Goal: Transaction & Acquisition: Book appointment/travel/reservation

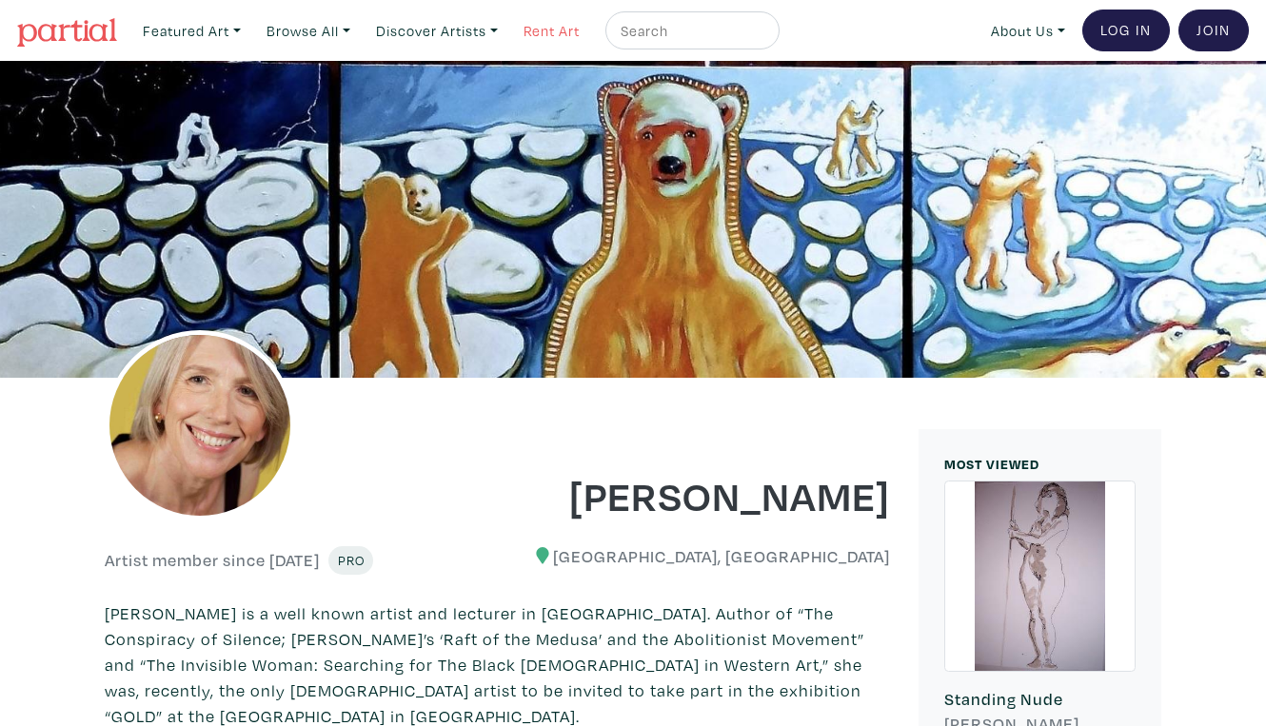
click at [518, 26] on link "Rent Art" at bounding box center [551, 30] width 73 height 39
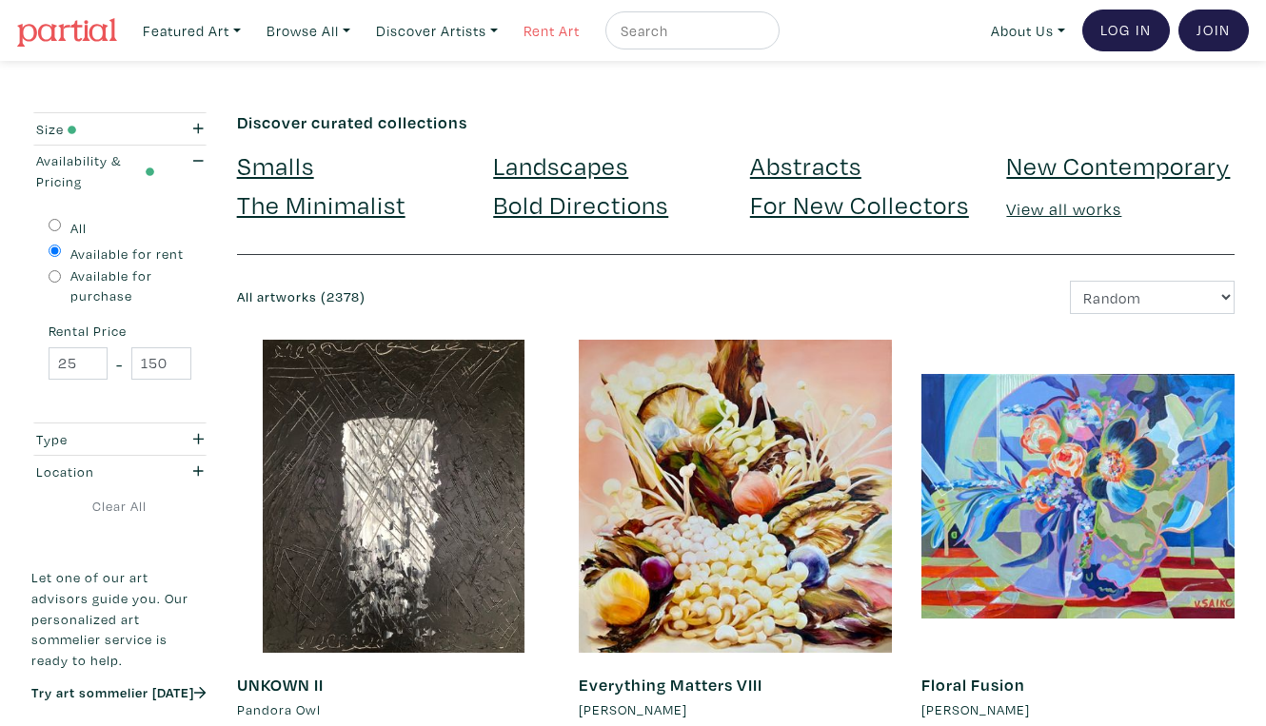
click at [523, 26] on link "Rent Art" at bounding box center [551, 30] width 73 height 39
click at [195, 119] on div "button" at bounding box center [192, 129] width 49 height 21
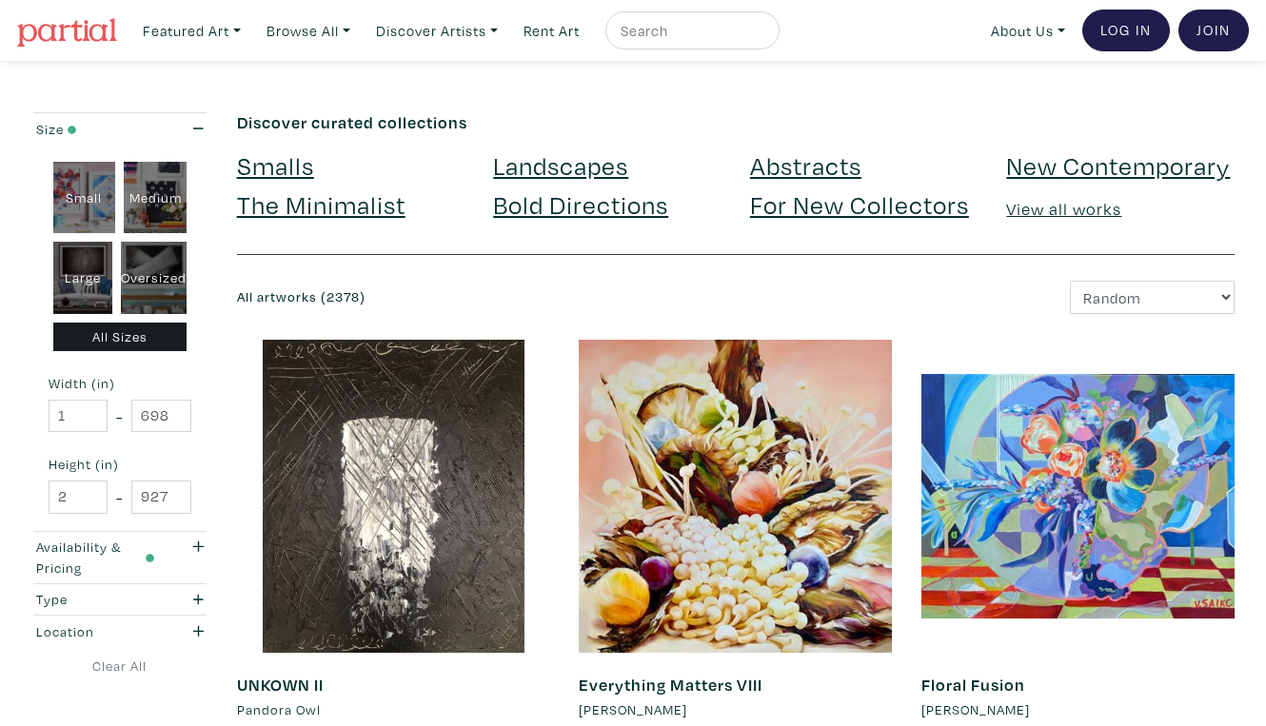
click at [163, 249] on div "Oversized" at bounding box center [154, 278] width 66 height 72
type input "48"
type input "400"
type input "48"
type input "121"
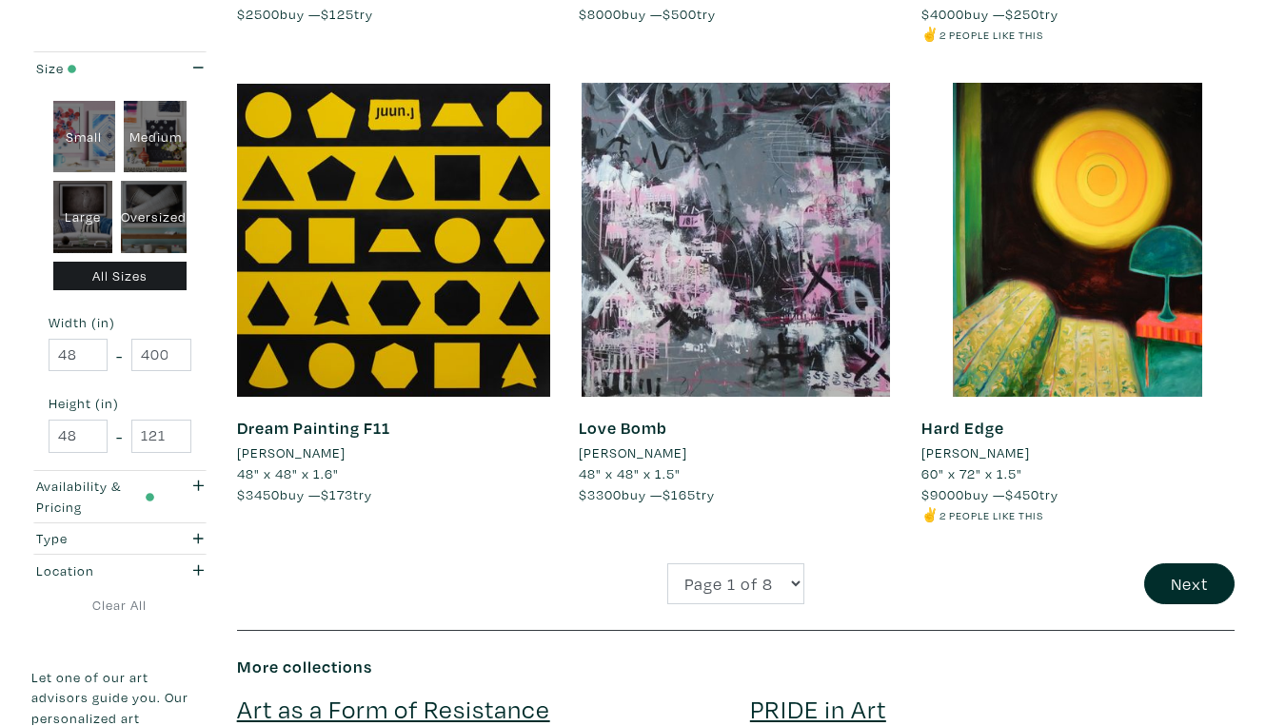
scroll to position [3645, 0]
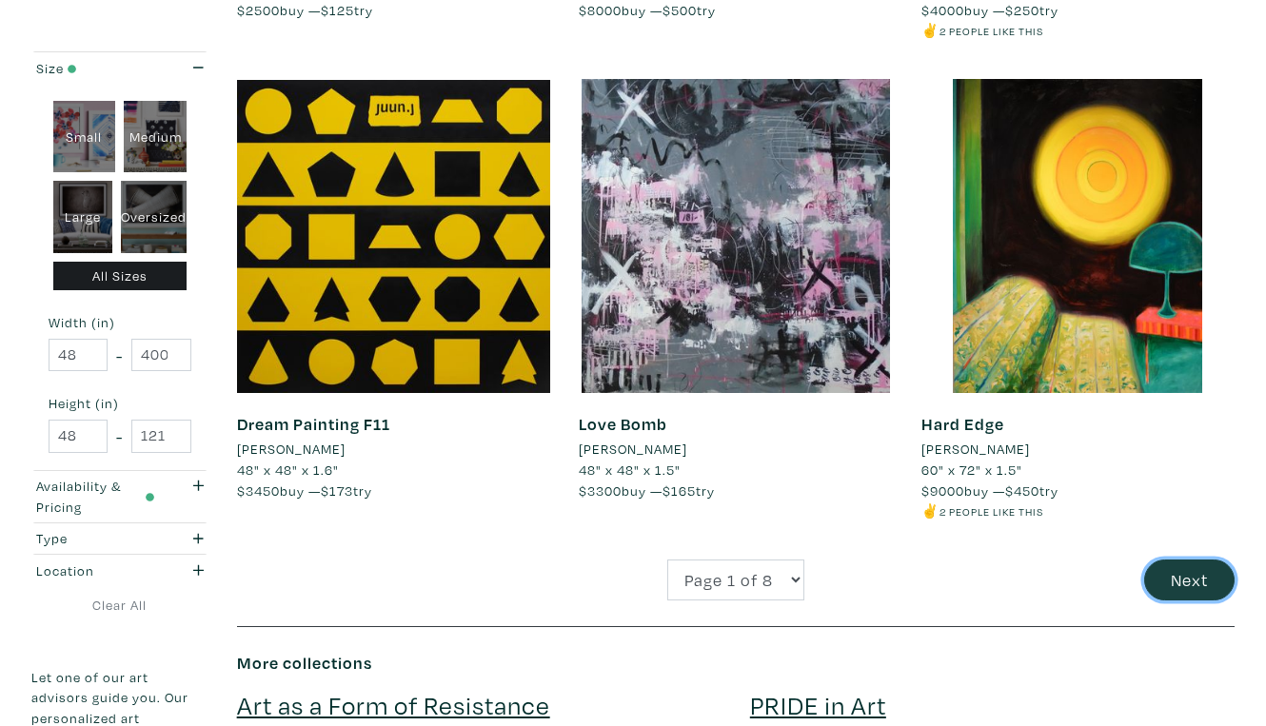
click at [1187, 560] on button "Next" at bounding box center [1189, 580] width 90 height 41
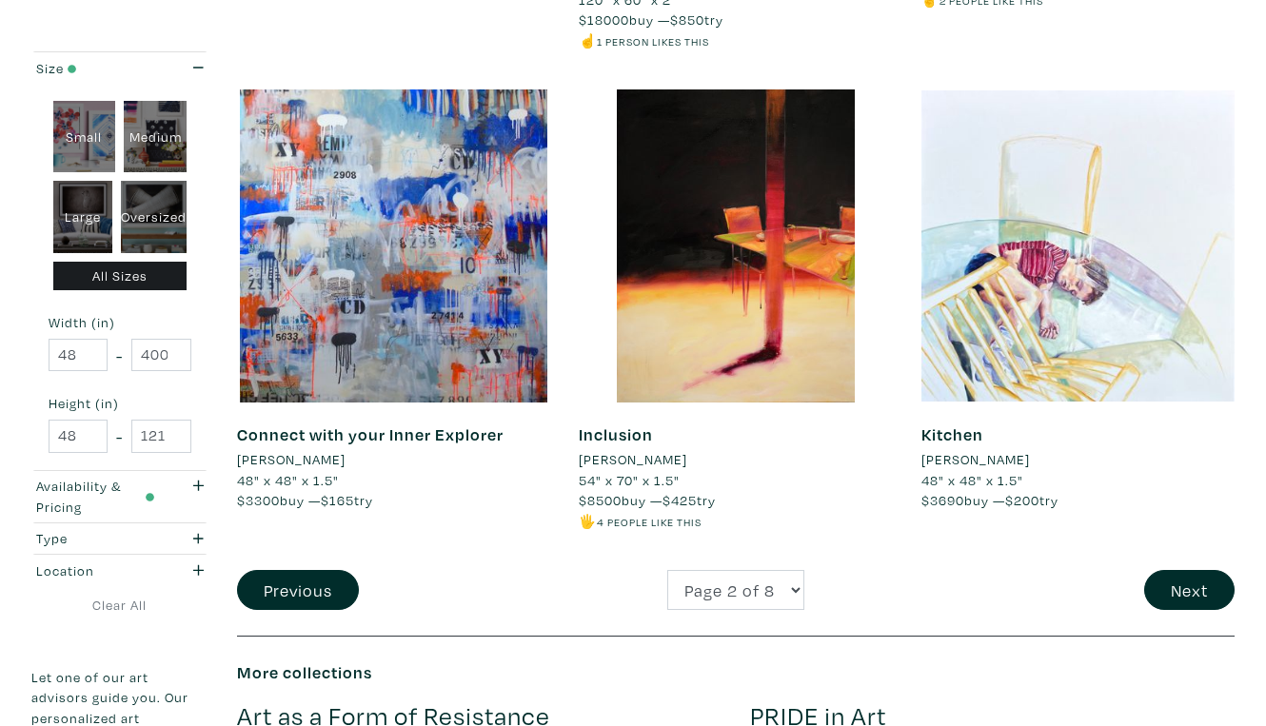
scroll to position [3658, 0]
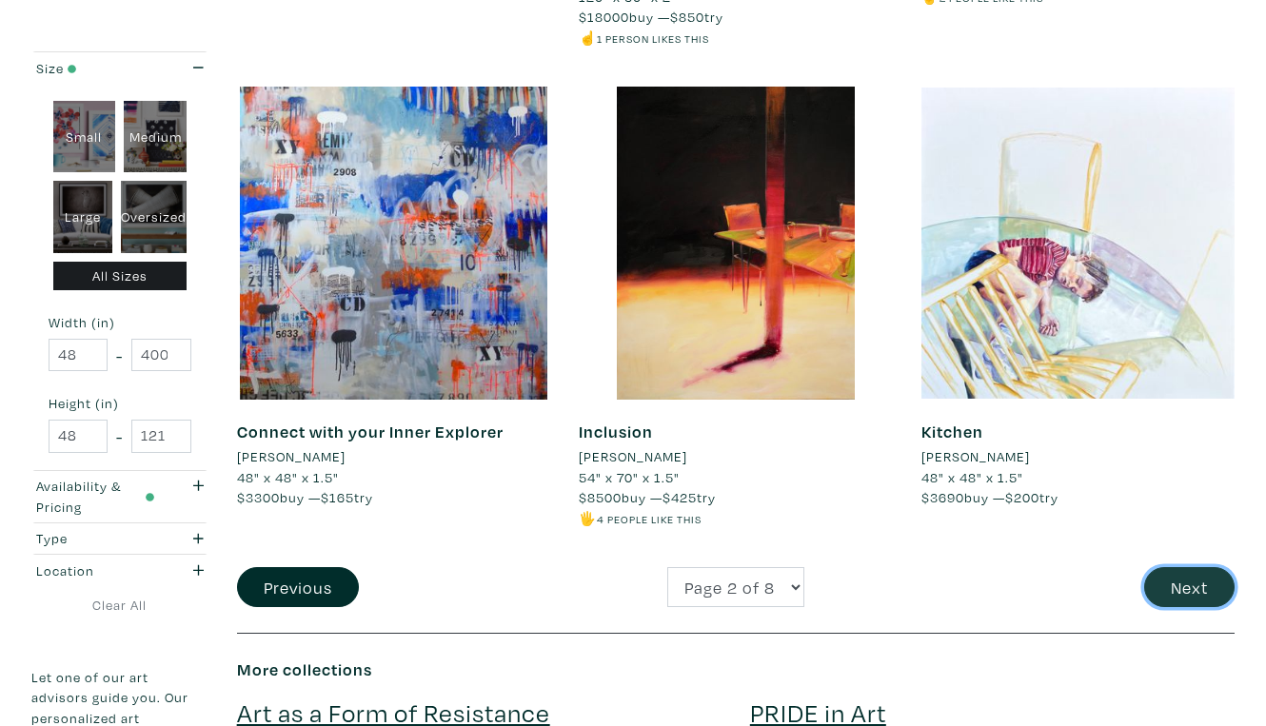
click at [1206, 567] on button "Next" at bounding box center [1189, 587] width 90 height 41
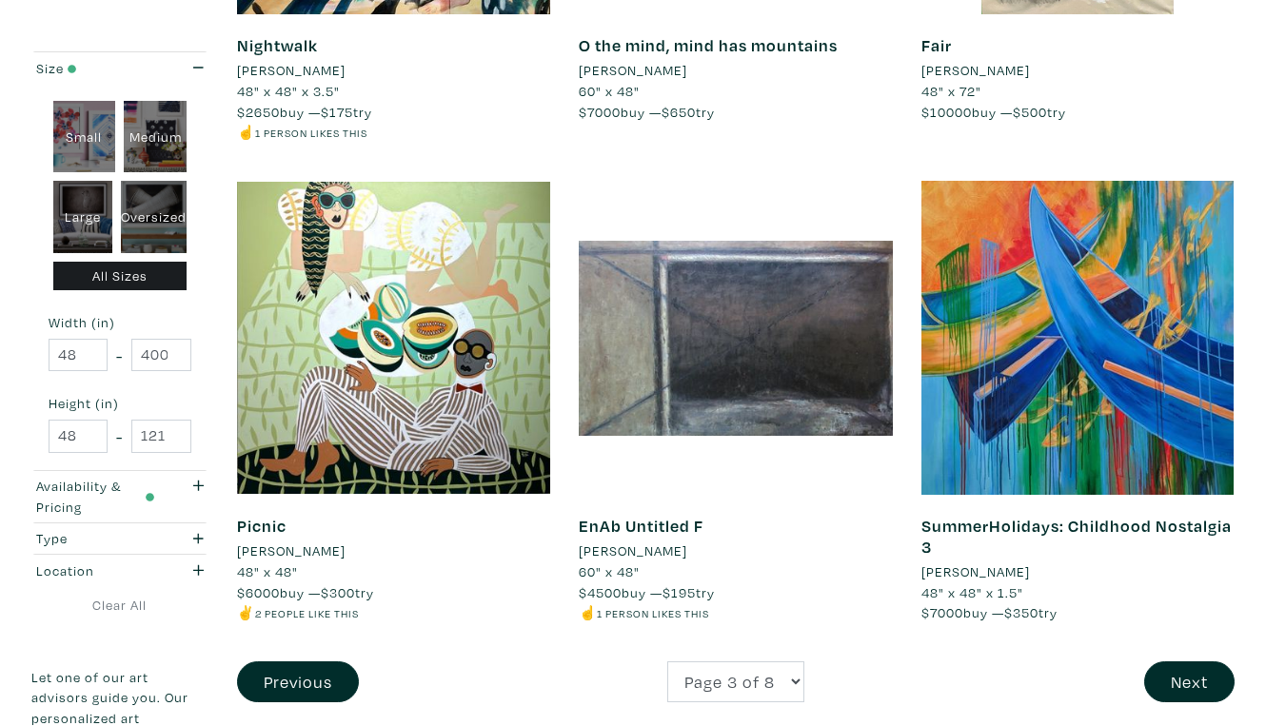
scroll to position [3546, 0]
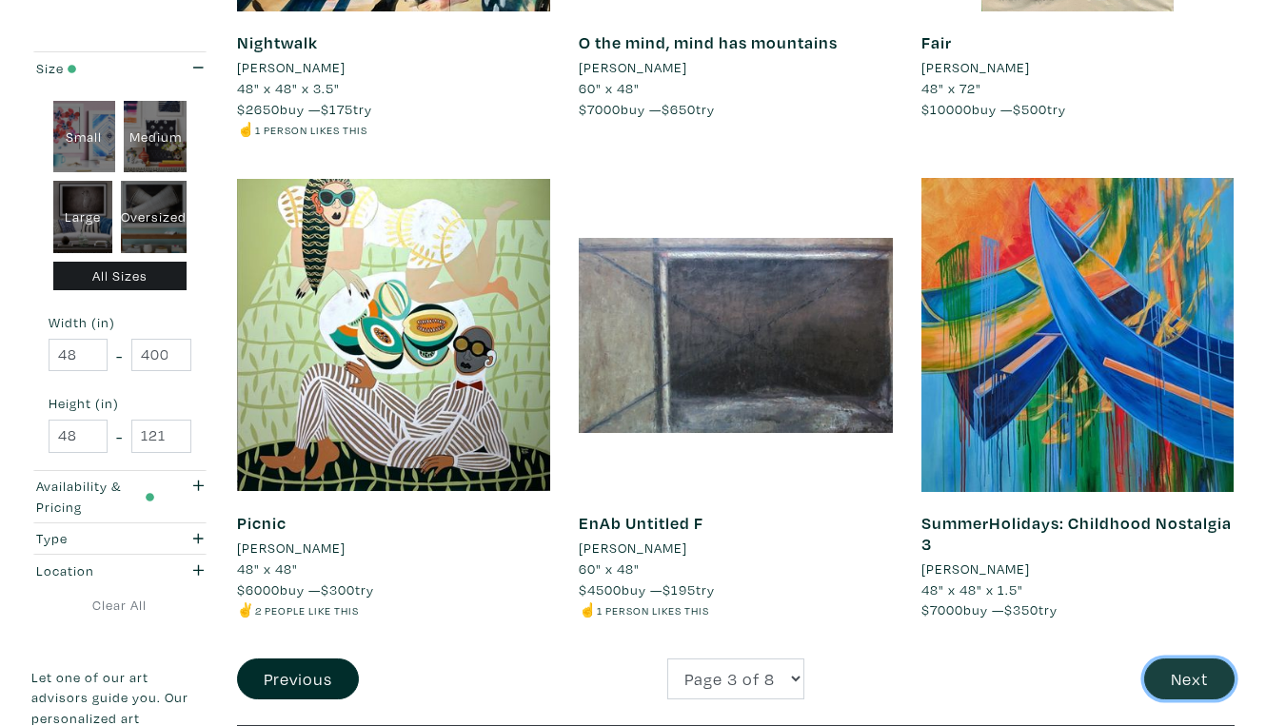
click at [1198, 659] on button "Next" at bounding box center [1189, 679] width 90 height 41
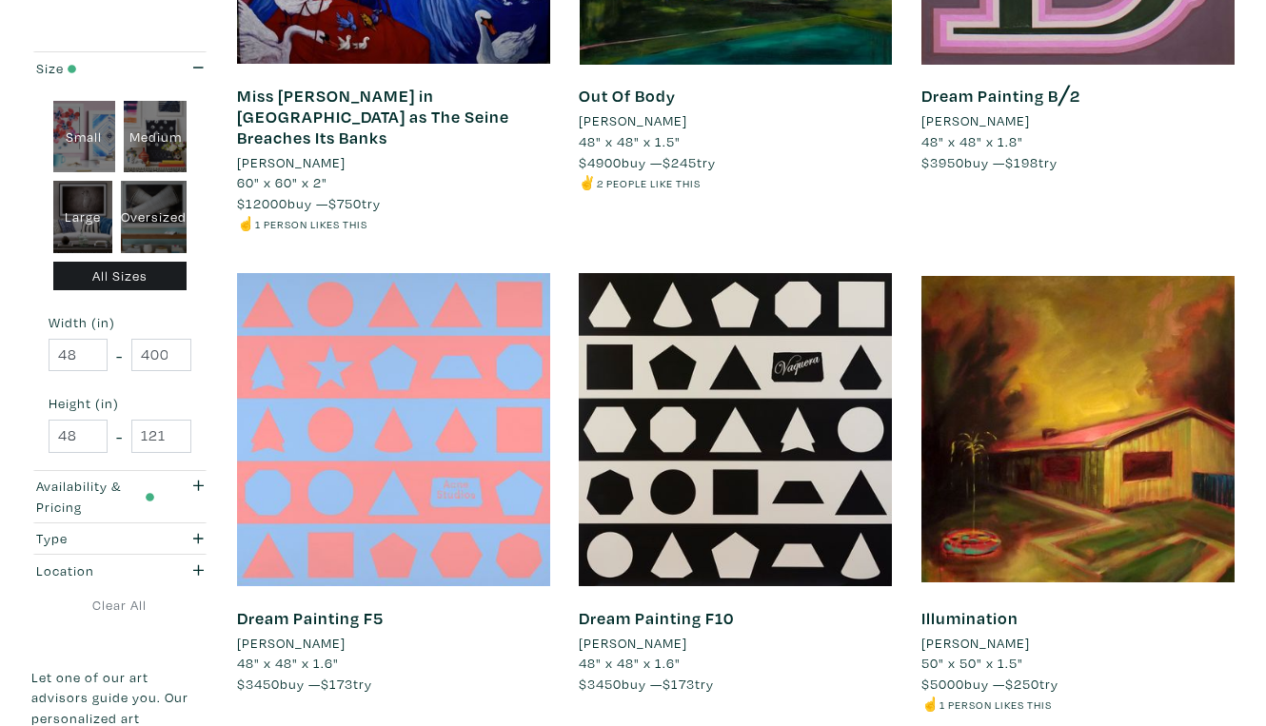
scroll to position [3496, 0]
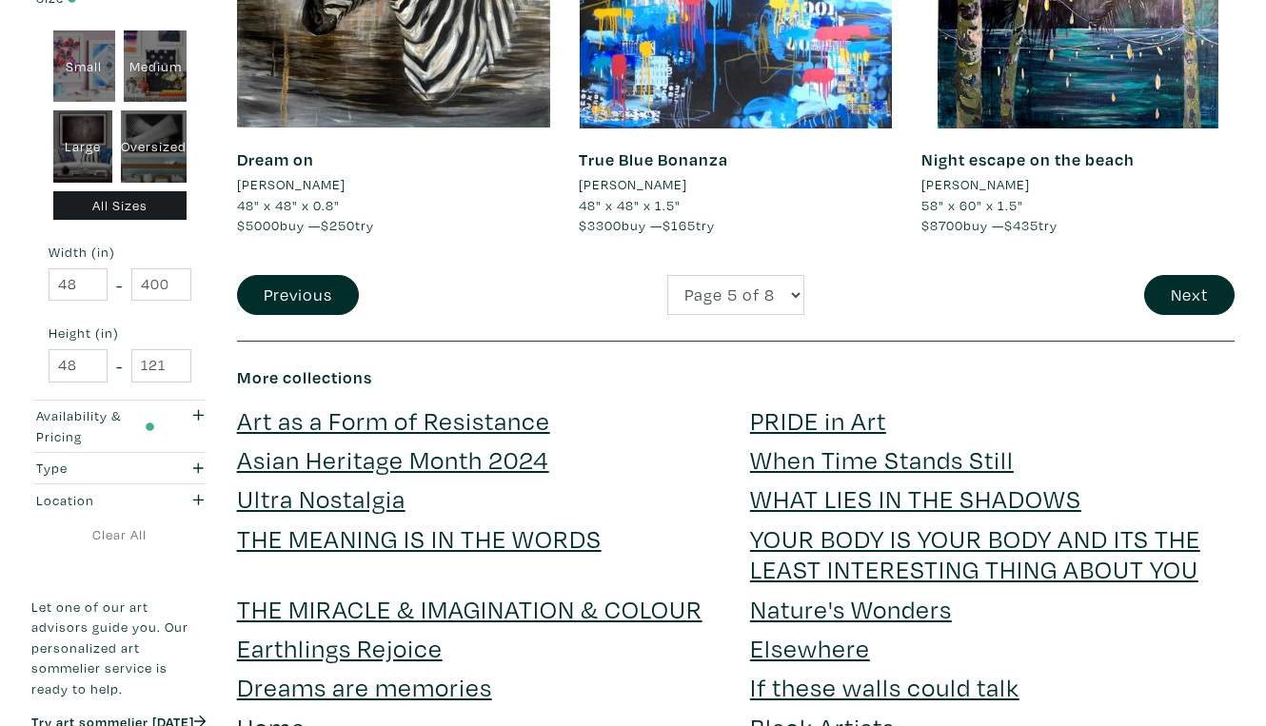
scroll to position [3968, 0]
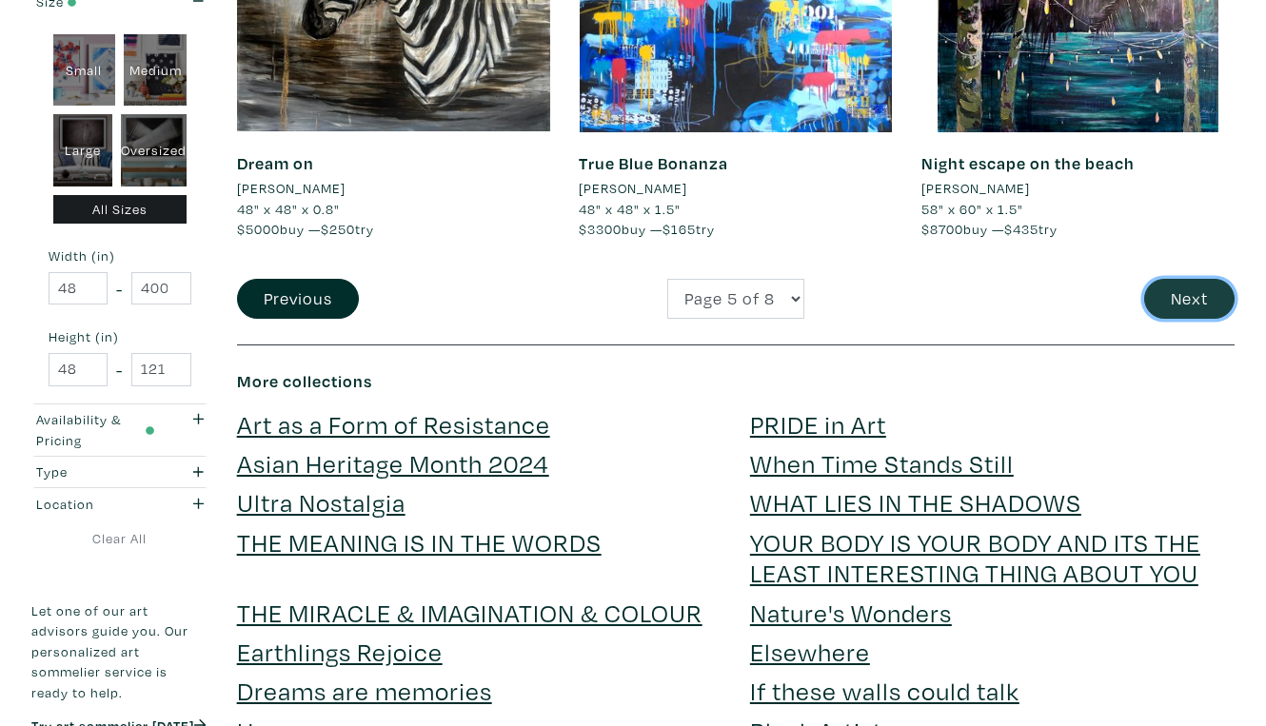
click at [1191, 279] on button "Next" at bounding box center [1189, 299] width 90 height 41
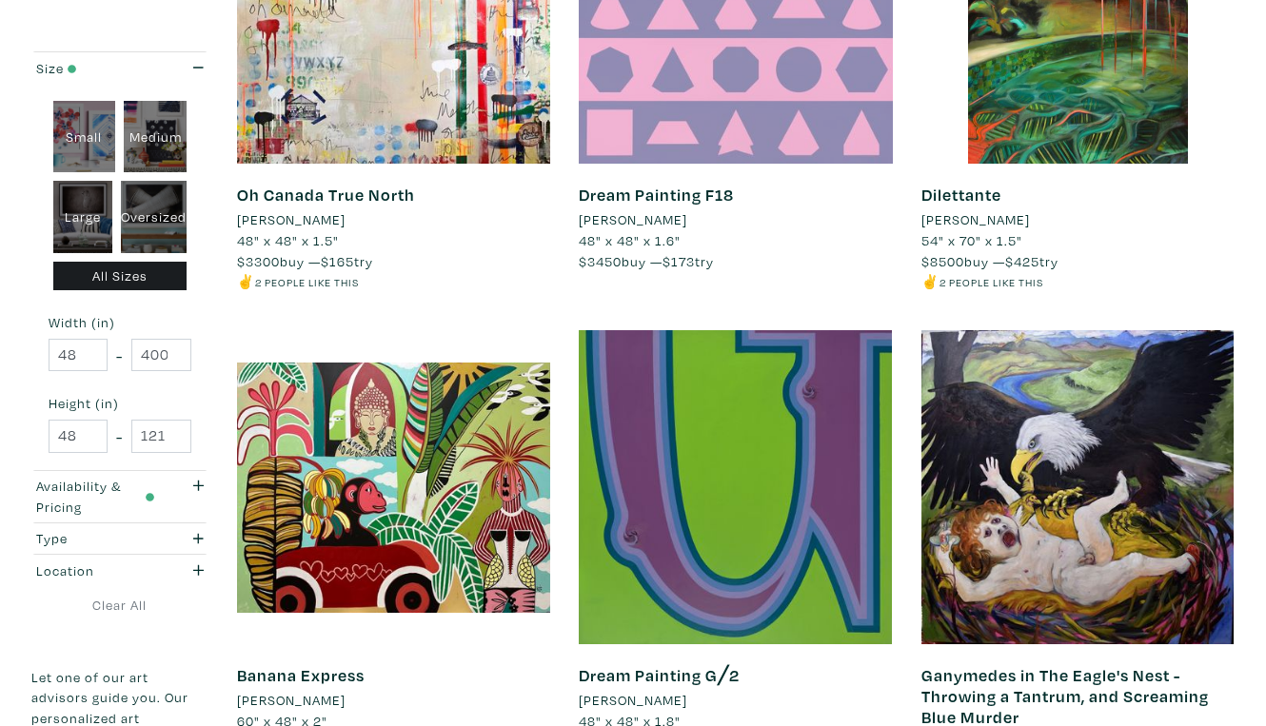
scroll to position [3397, 0]
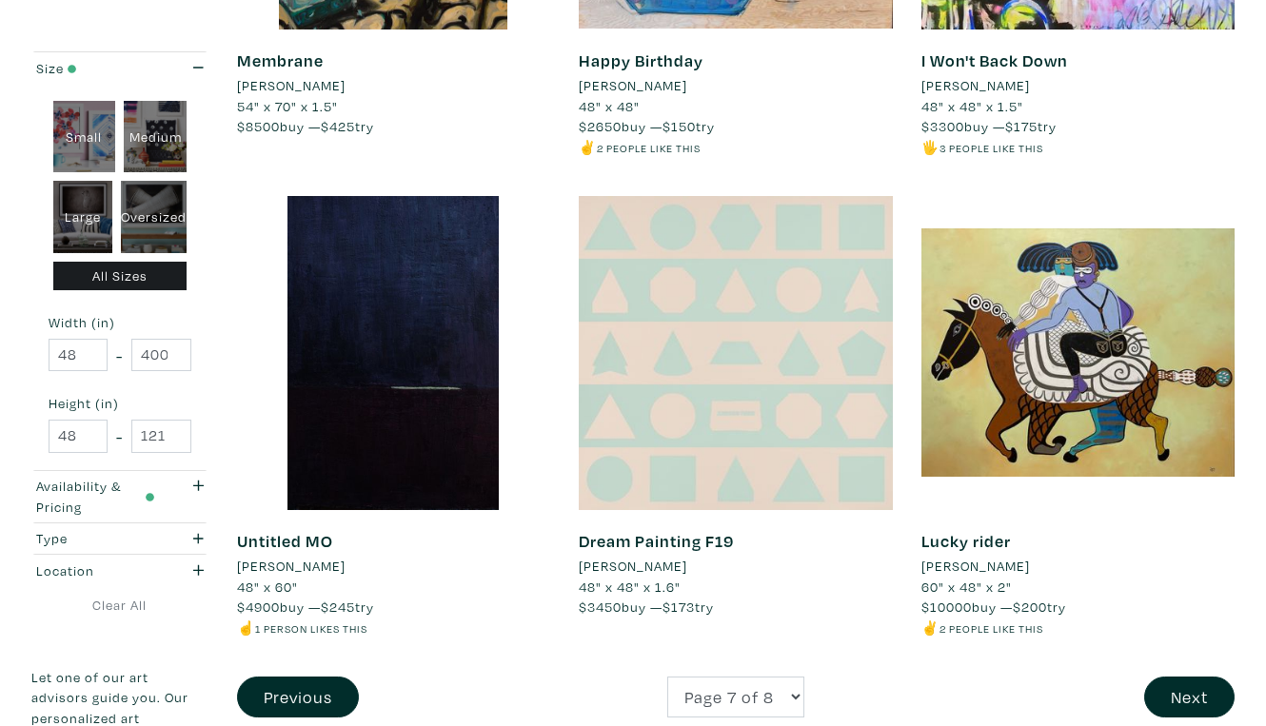
scroll to position [3490, 0]
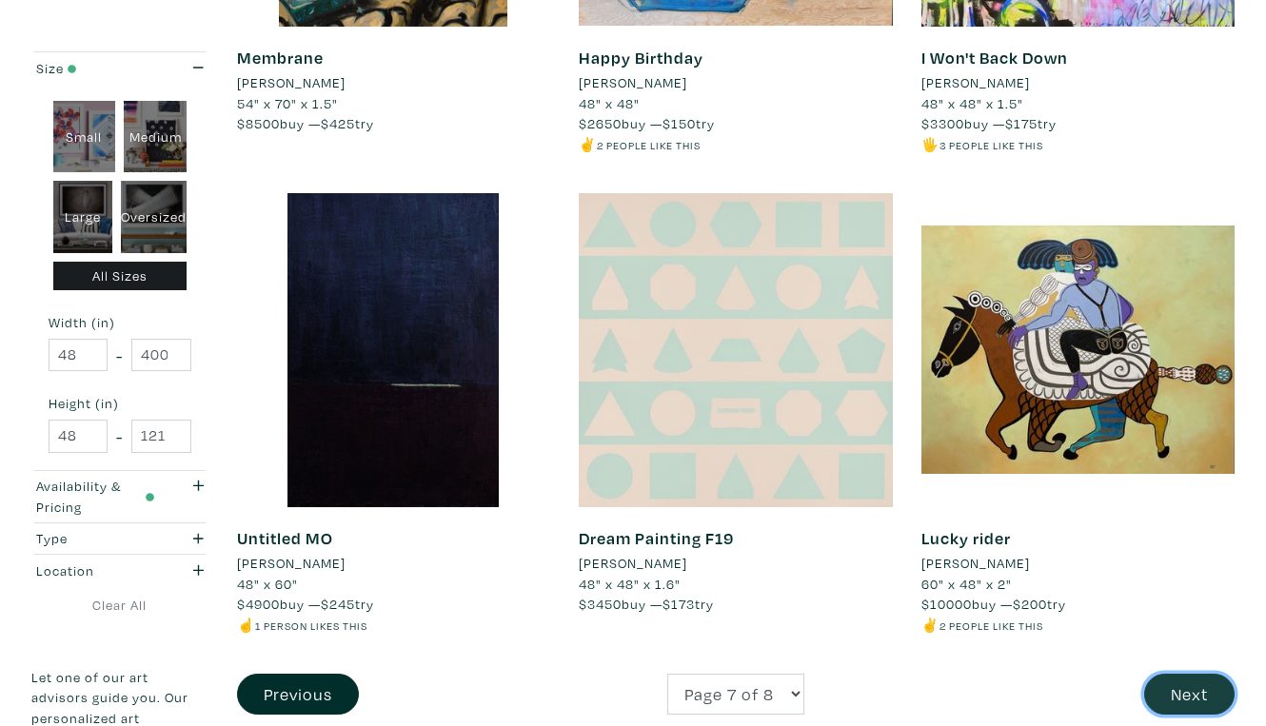
click at [1196, 674] on button "Next" at bounding box center [1189, 694] width 90 height 41
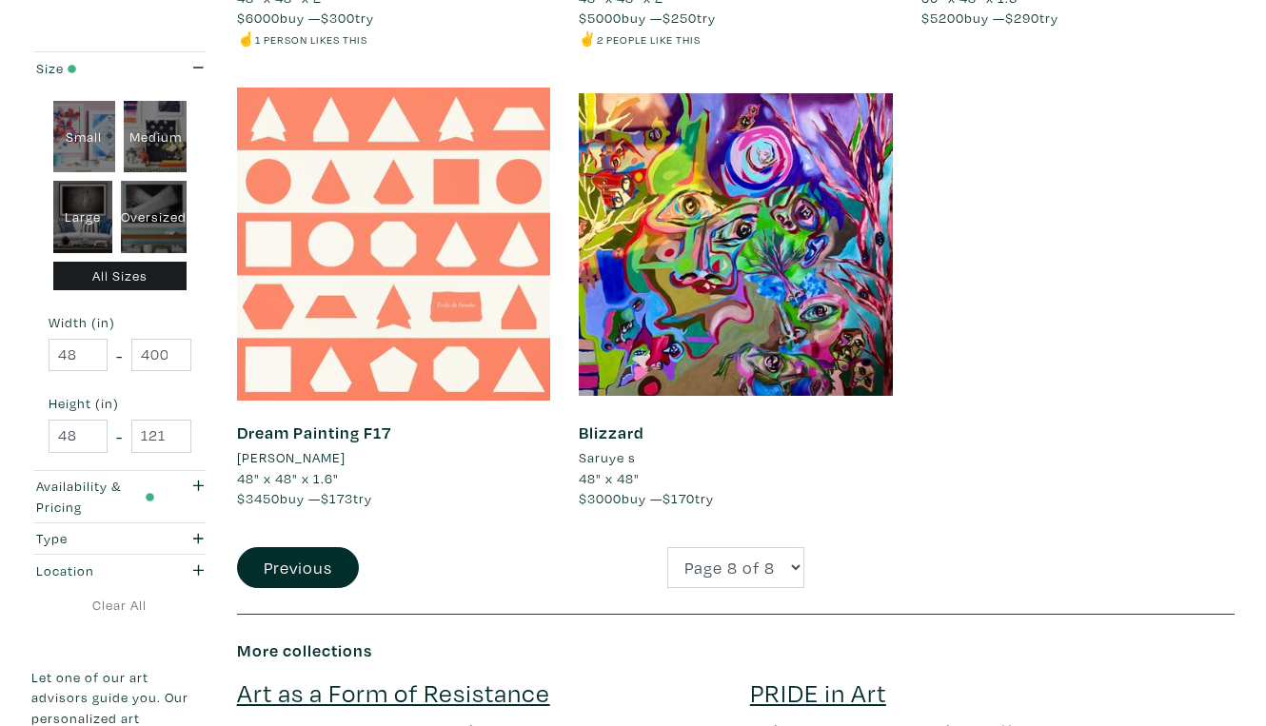
scroll to position [1214, 0]
